Goal: Navigation & Orientation: Find specific page/section

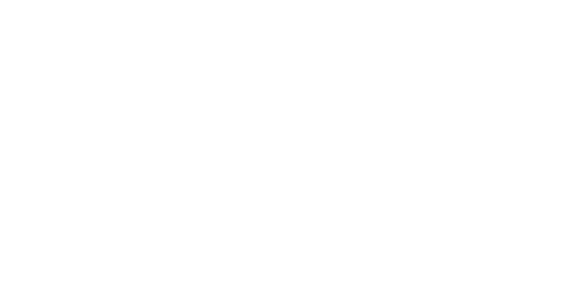
select select "*"
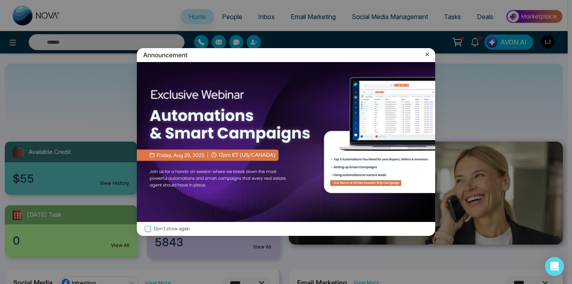
click at [428, 55] on icon at bounding box center [428, 55] width 4 height 4
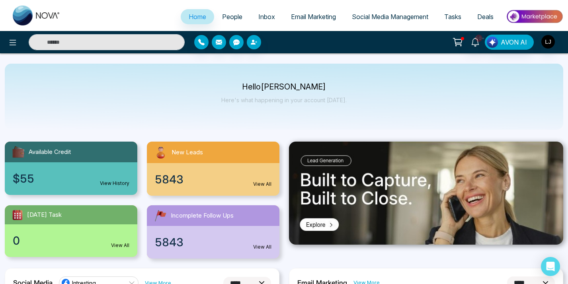
click at [382, 16] on span "Social Media Management" at bounding box center [390, 17] width 76 height 8
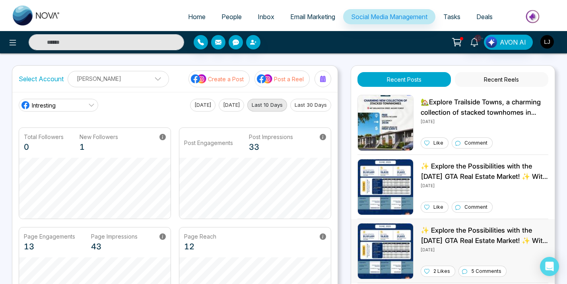
click at [481, 239] on p "✨ Explore the Possibilities with the [DATE] GTA Real Estate Market! ✨ With an a…" at bounding box center [485, 235] width 128 height 20
click at [485, 242] on p "✨ Explore the Possibilities with the [DATE] GTA Real Estate Market! ✨ With an a…" at bounding box center [485, 235] width 128 height 20
